Goal: Task Accomplishment & Management: Use online tool/utility

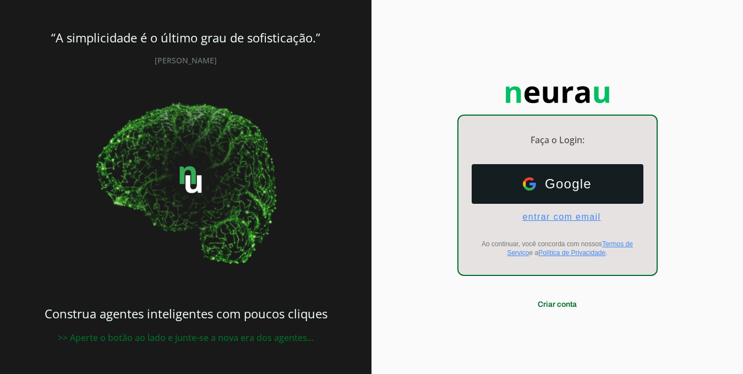
click at [559, 218] on span "entrar com email" at bounding box center [556, 217] width 87 height 10
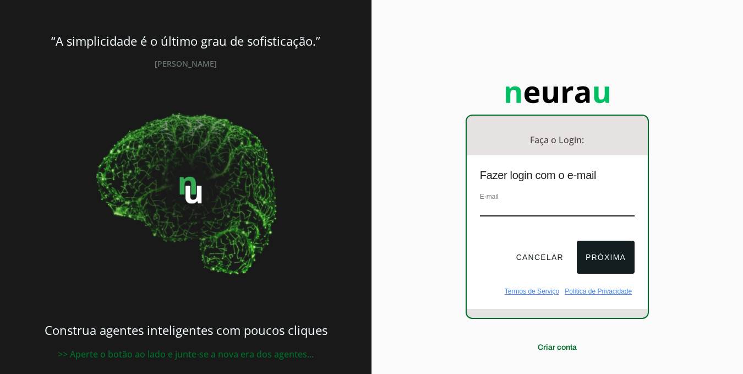
click at [553, 211] on input "email" at bounding box center [557, 208] width 155 height 15
paste input "drmarcelolinhares.drnow@gmail.com"
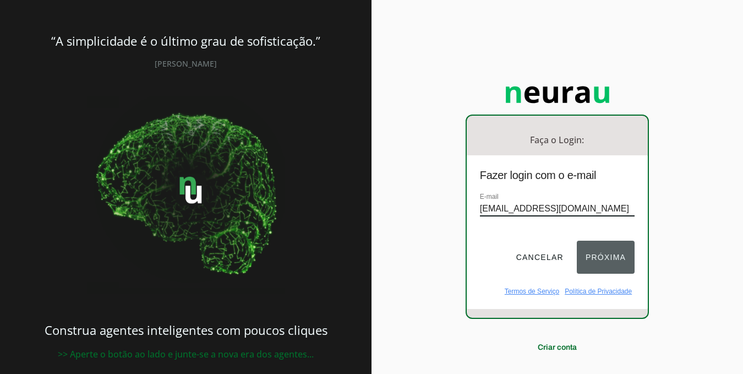
type input "drmarcelolinhares.drnow@gmail.com"
click at [616, 260] on button "Próxima" at bounding box center [606, 256] width 58 height 33
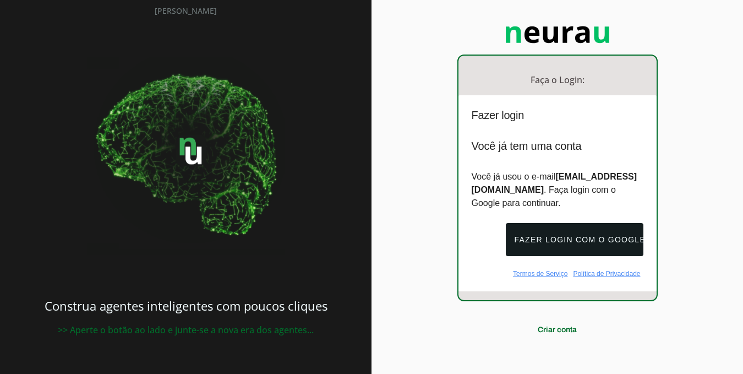
scroll to position [58, 0]
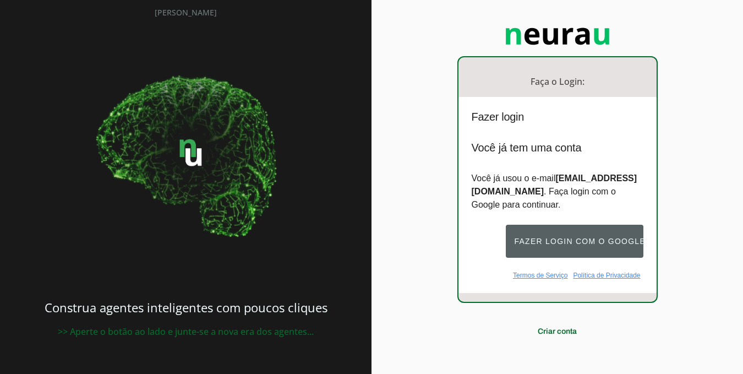
click at [592, 236] on button "Fazer login com o Google" at bounding box center [575, 240] width 138 height 33
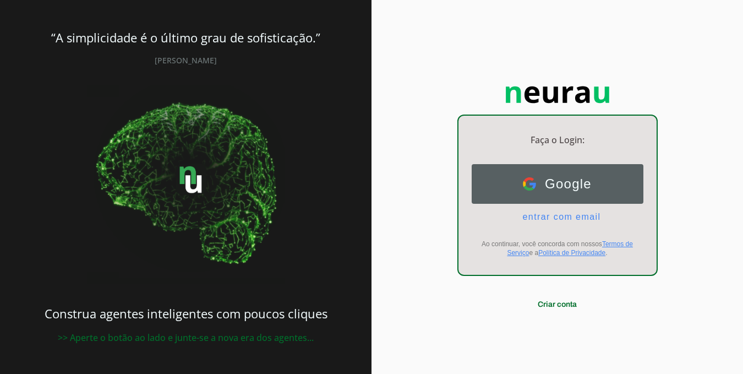
click at [594, 186] on button "Google Google" at bounding box center [557, 184] width 172 height 40
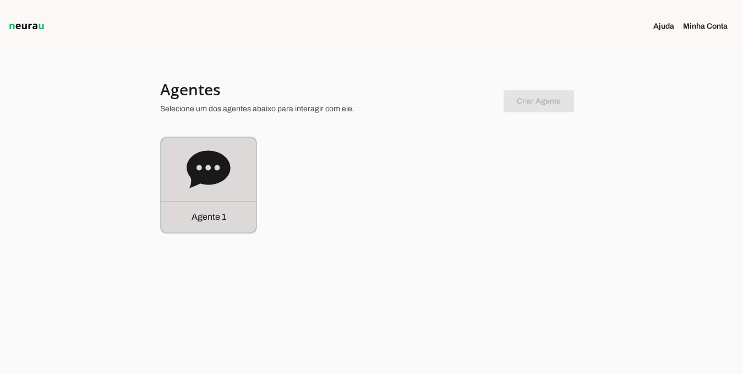
click at [205, 215] on p "Agente 1" at bounding box center [208, 216] width 35 height 13
